Goal: Navigation & Orientation: Find specific page/section

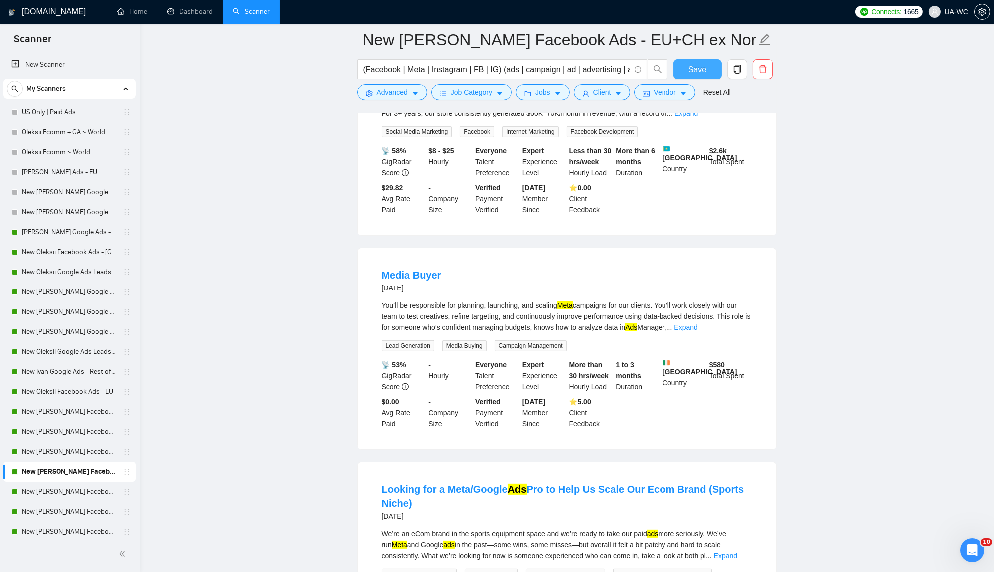
click at [698, 64] on span "Save" at bounding box center [697, 69] width 18 height 12
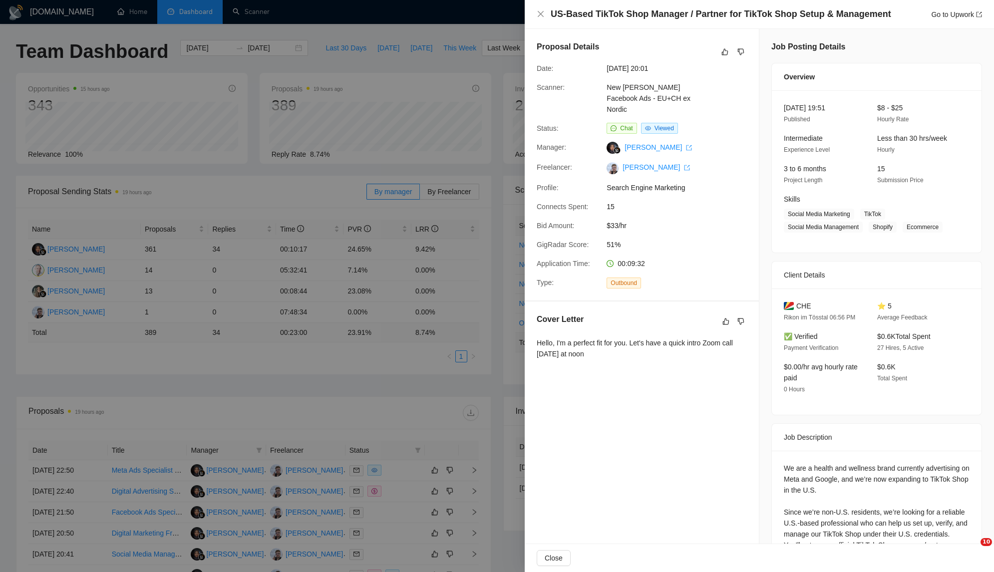
click at [401, 210] on div at bounding box center [497, 286] width 994 height 572
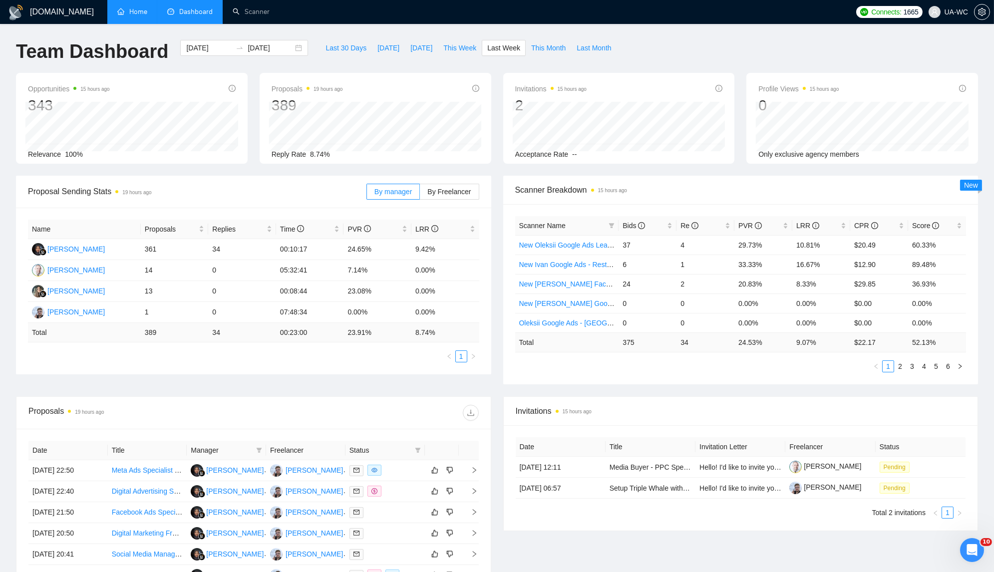
click at [125, 12] on link "Home" at bounding box center [132, 11] width 30 height 8
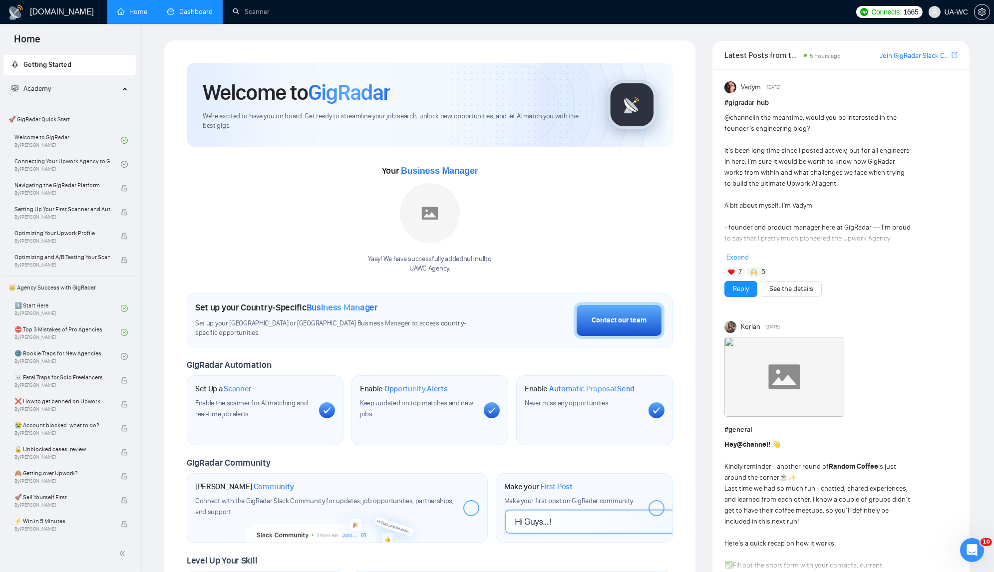
click at [179, 15] on link "Dashboard" at bounding box center [189, 11] width 45 height 8
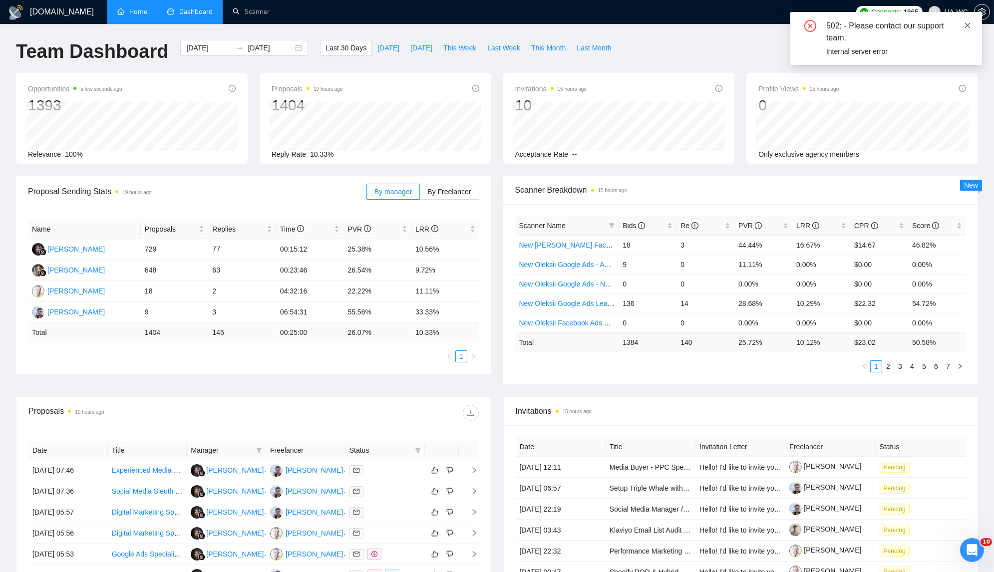
click at [969, 23] on icon "close" at bounding box center [967, 24] width 5 height 5
